Goal: Information Seeking & Learning: Find specific fact

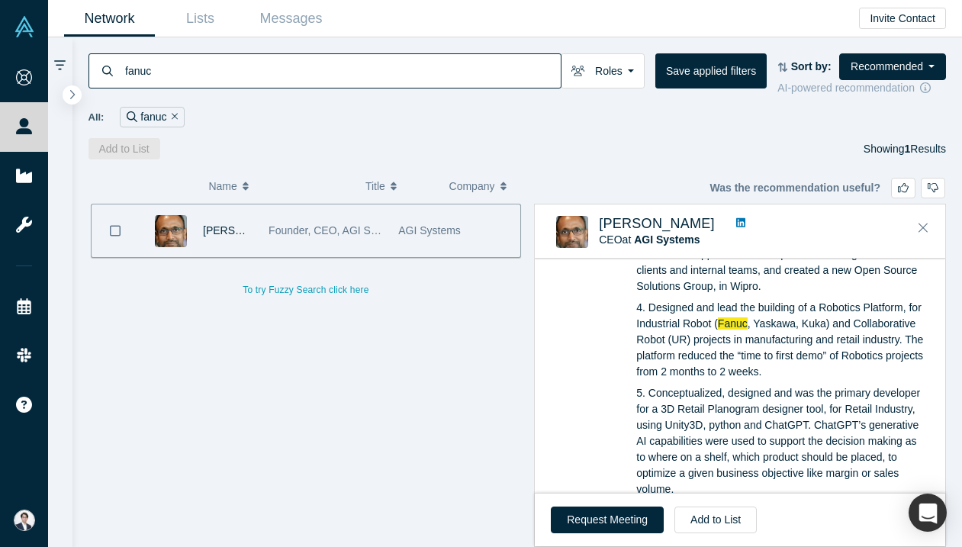
scroll to position [322, 0]
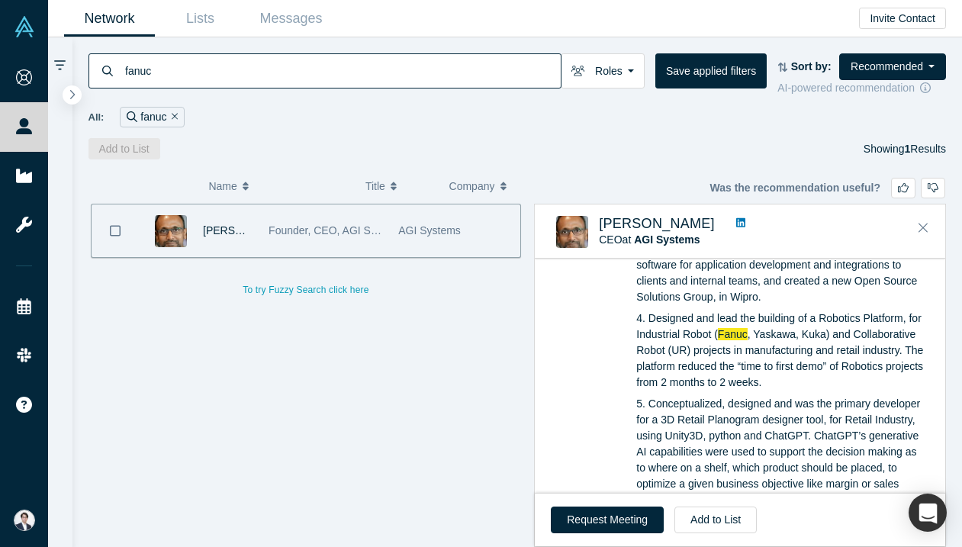
click at [294, 80] on input "fanuc" at bounding box center [342, 71] width 437 height 36
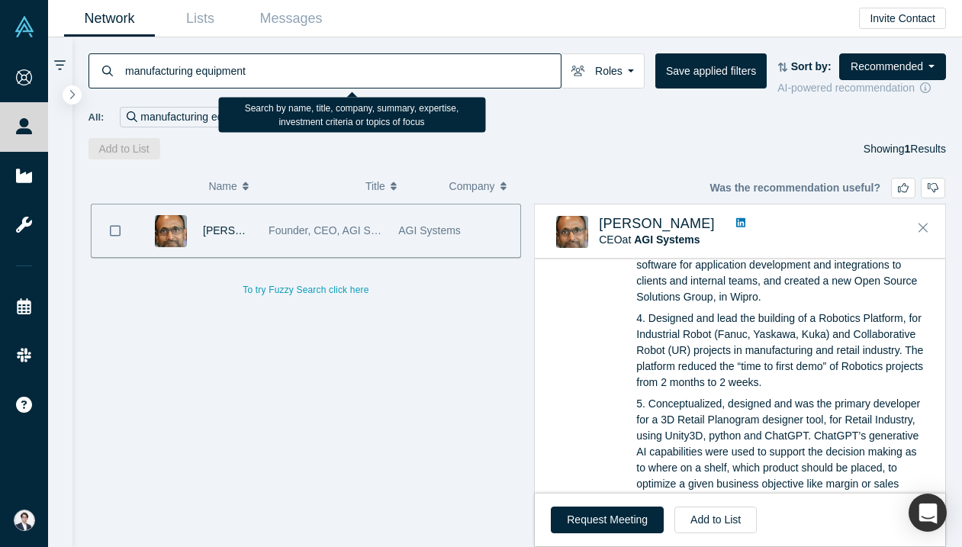
type input "manufacturing equipment"
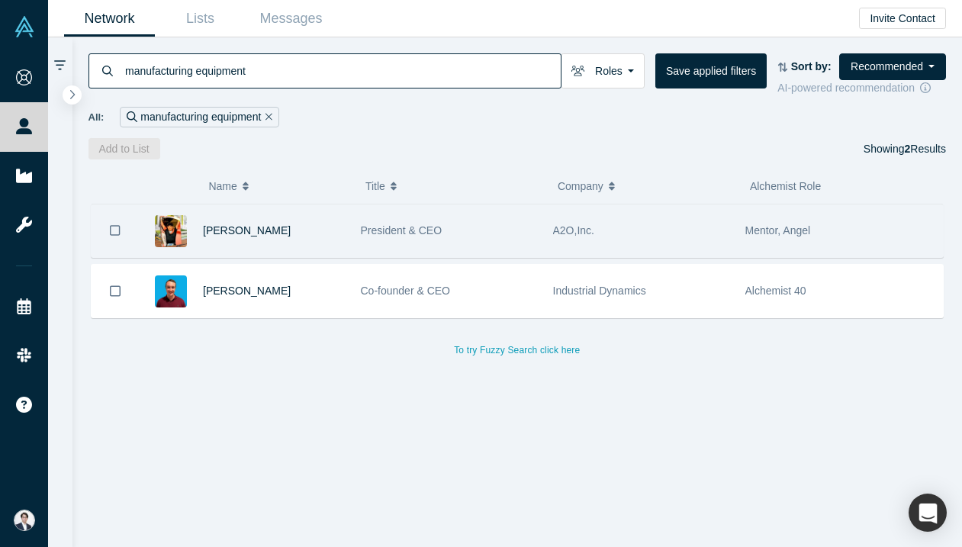
click at [358, 224] on div "President & CEO" at bounding box center [448, 230] width 192 height 53
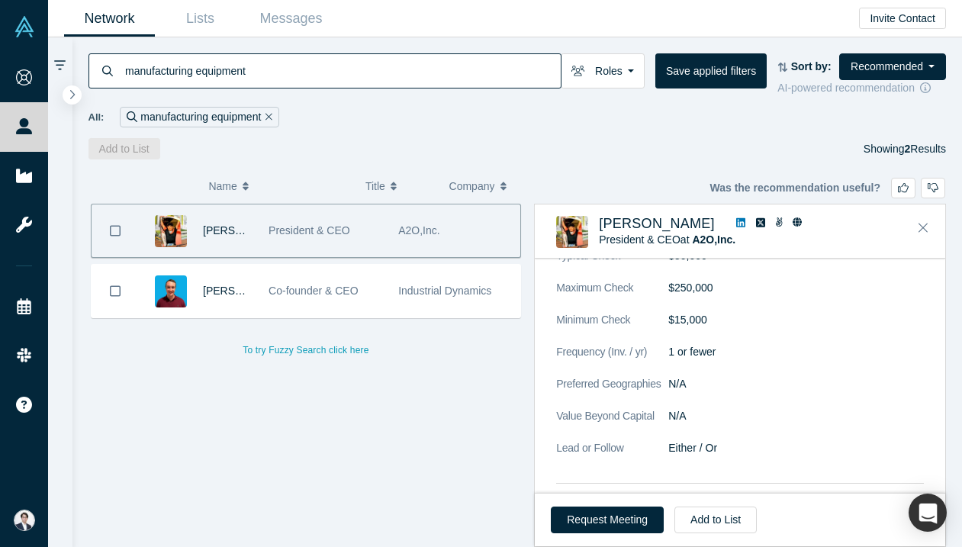
scroll to position [1440, 0]
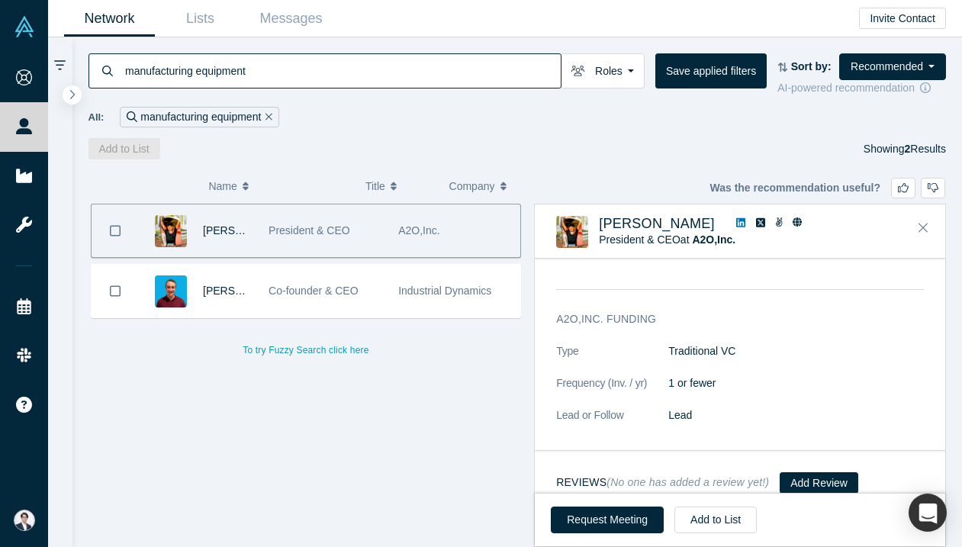
click at [736, 225] on icon at bounding box center [740, 222] width 9 height 9
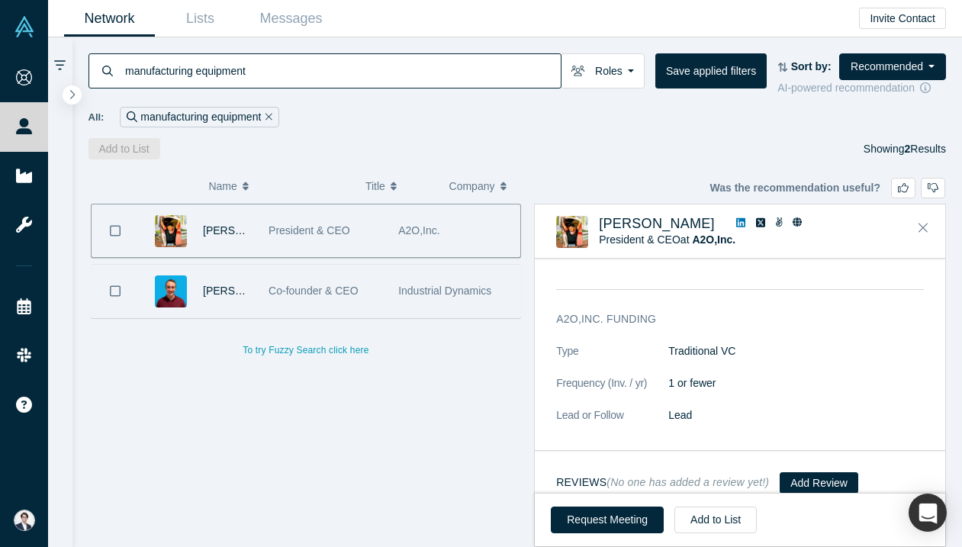
click at [441, 293] on span "Industrial Dynamics" at bounding box center [444, 290] width 93 height 12
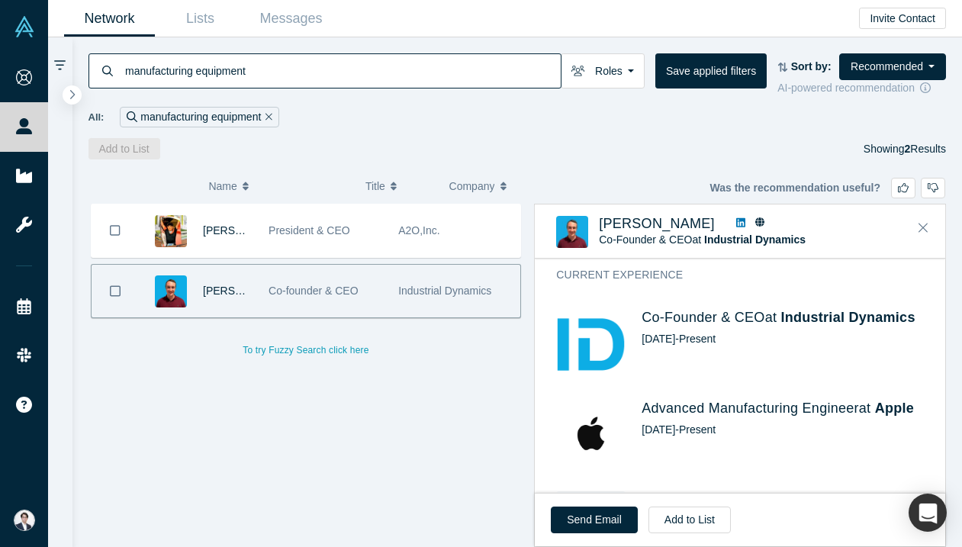
scroll to position [665, 0]
click at [201, 20] on link "Lists" at bounding box center [200, 19] width 91 height 36
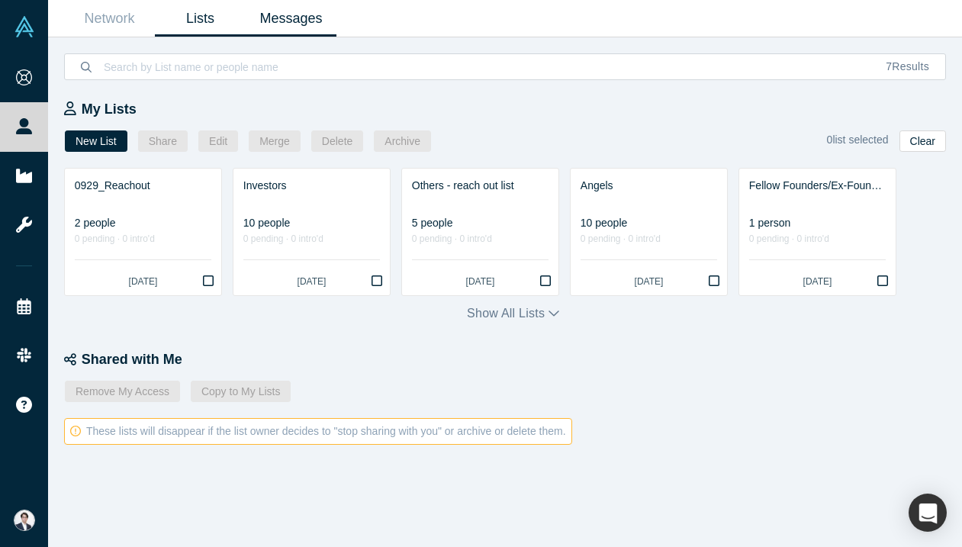
click at [306, 7] on link "Messages" at bounding box center [291, 19] width 91 height 36
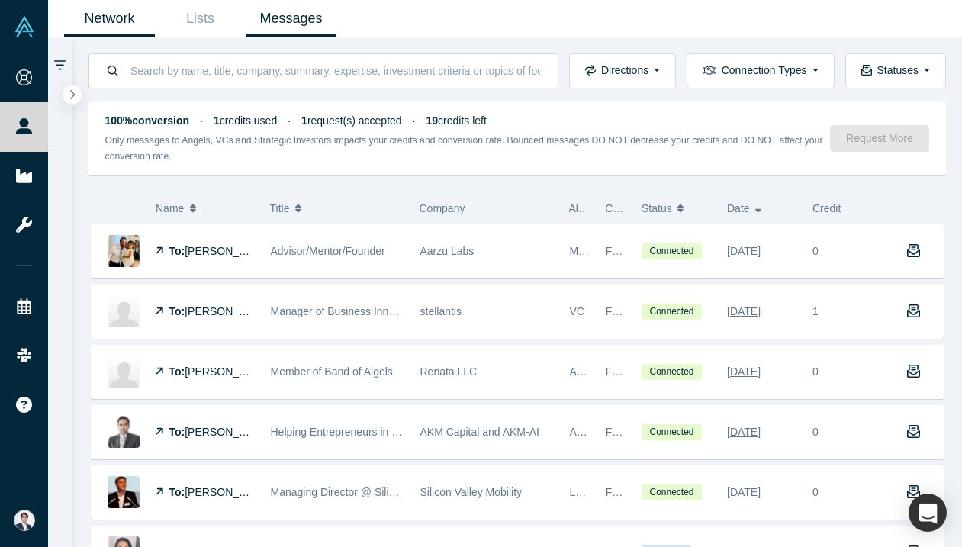
click at [127, 27] on link "Network" at bounding box center [109, 19] width 91 height 36
